Goal: Find specific page/section: Find specific page/section

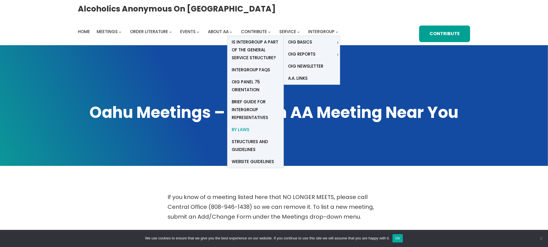
click at [239, 129] on span "By Laws" at bounding box center [241, 130] width 18 height 8
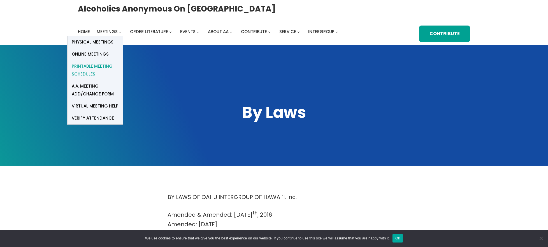
click at [91, 65] on span "Printable Meeting Schedules" at bounding box center [95, 70] width 47 height 16
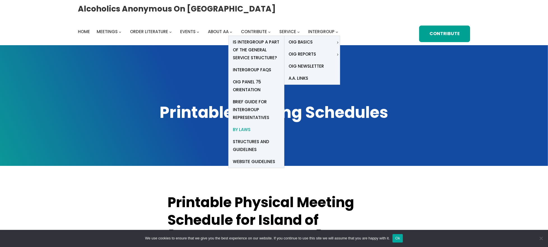
click at [241, 129] on span "By Laws" at bounding box center [242, 130] width 18 height 8
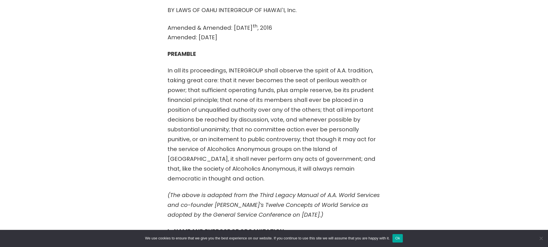
scroll to position [224, 0]
